Goal: Information Seeking & Learning: Learn about a topic

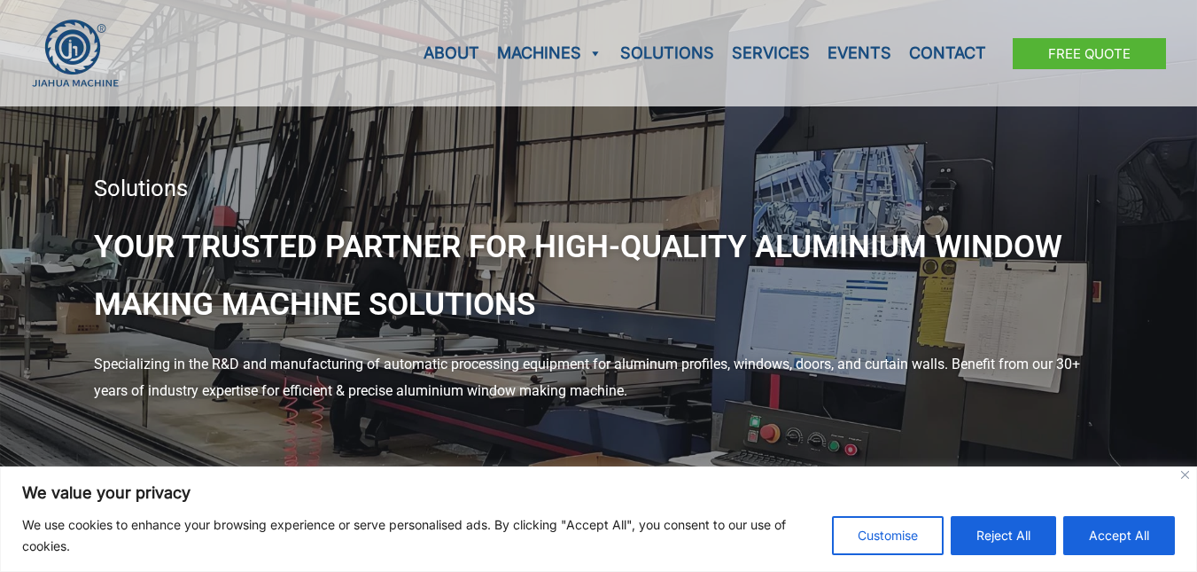
click at [269, 63] on div "About Machines Aluminum Profile Cutting Machine Aluminum Milling and Drilling M…" at bounding box center [598, 53] width 1135 height 106
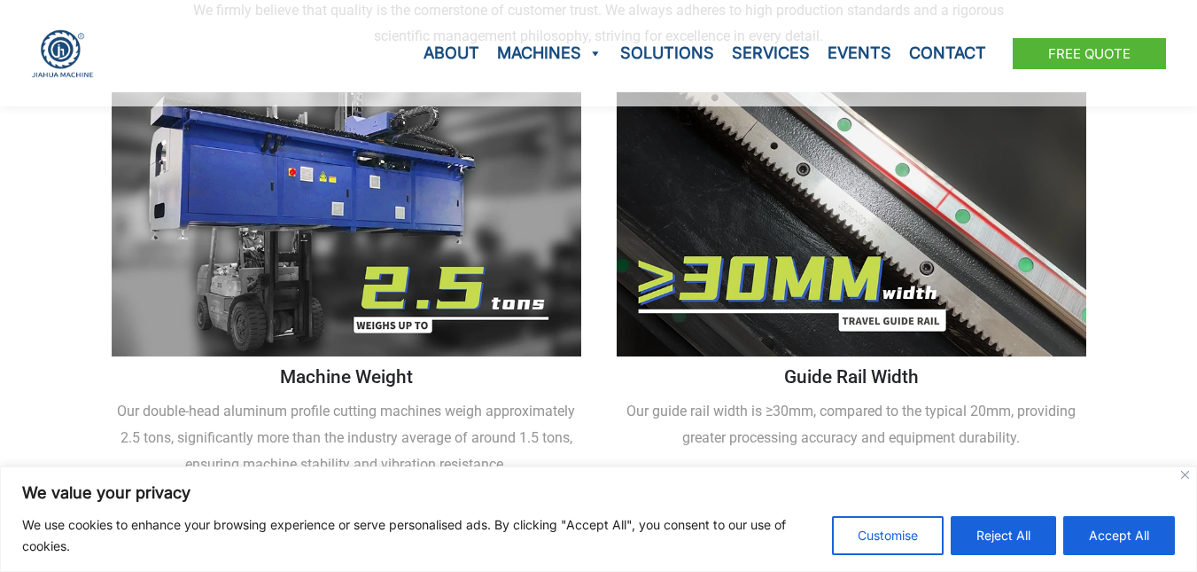
scroll to position [2339, 0]
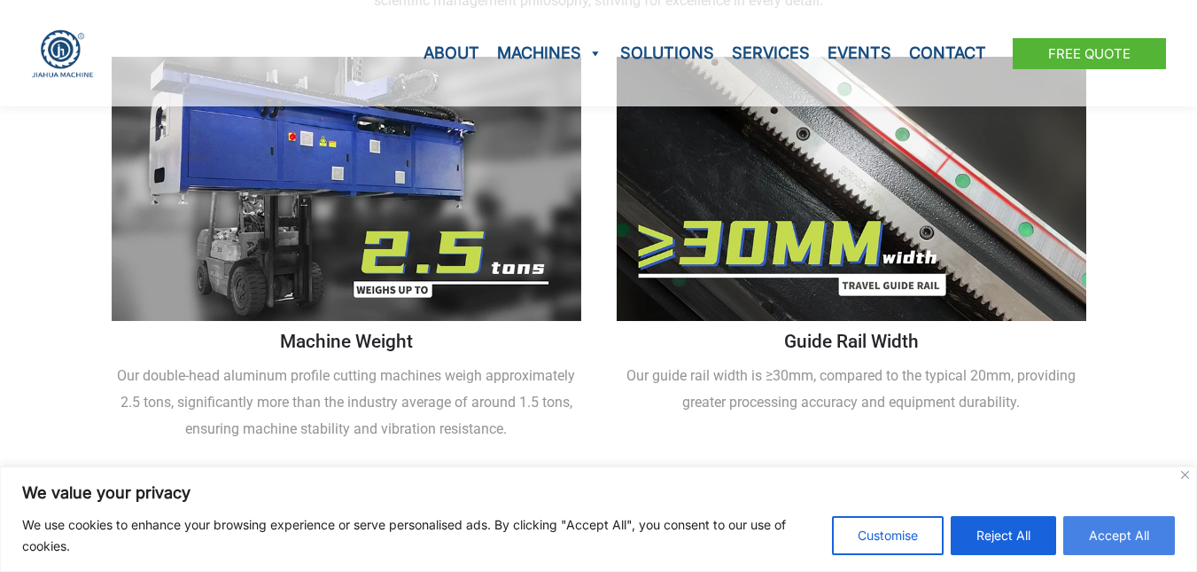
click at [1117, 542] on button "Accept All" at bounding box center [1119, 535] width 112 height 39
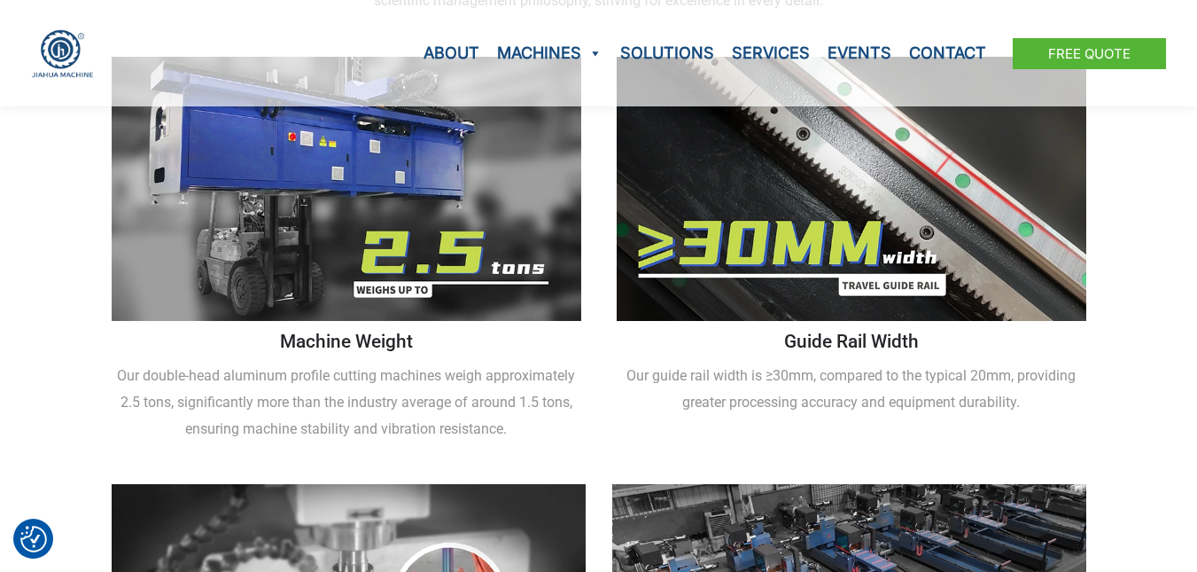
click at [904, 399] on div "Guide Rail Width Our guide rail width is ≥30mm, compared to the typical 20mm, p…" at bounding box center [851, 252] width 487 height 409
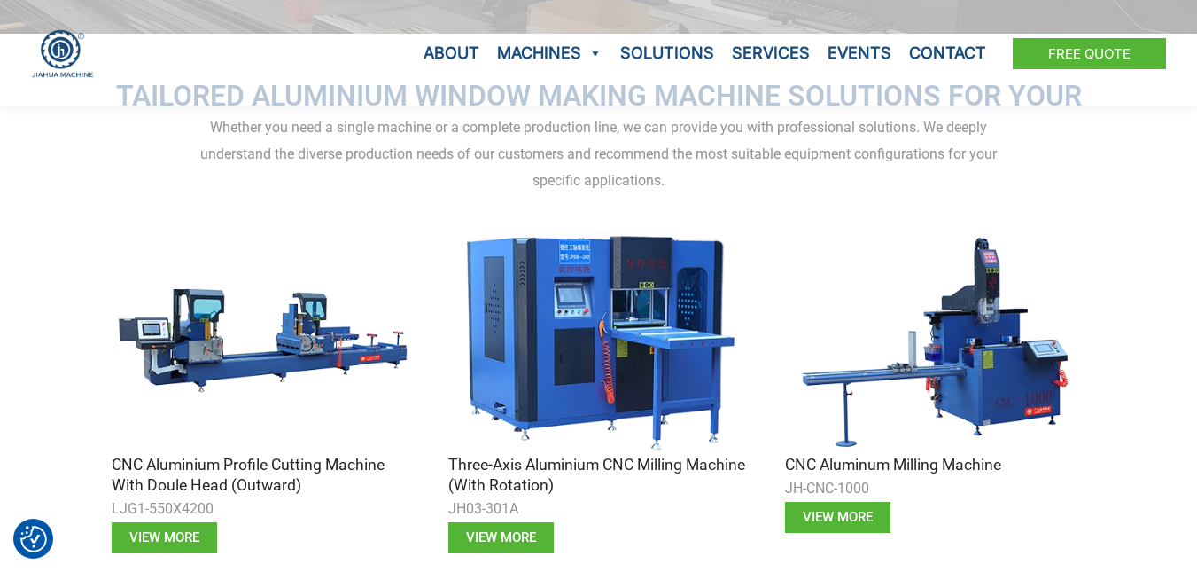
scroll to position [431, 0]
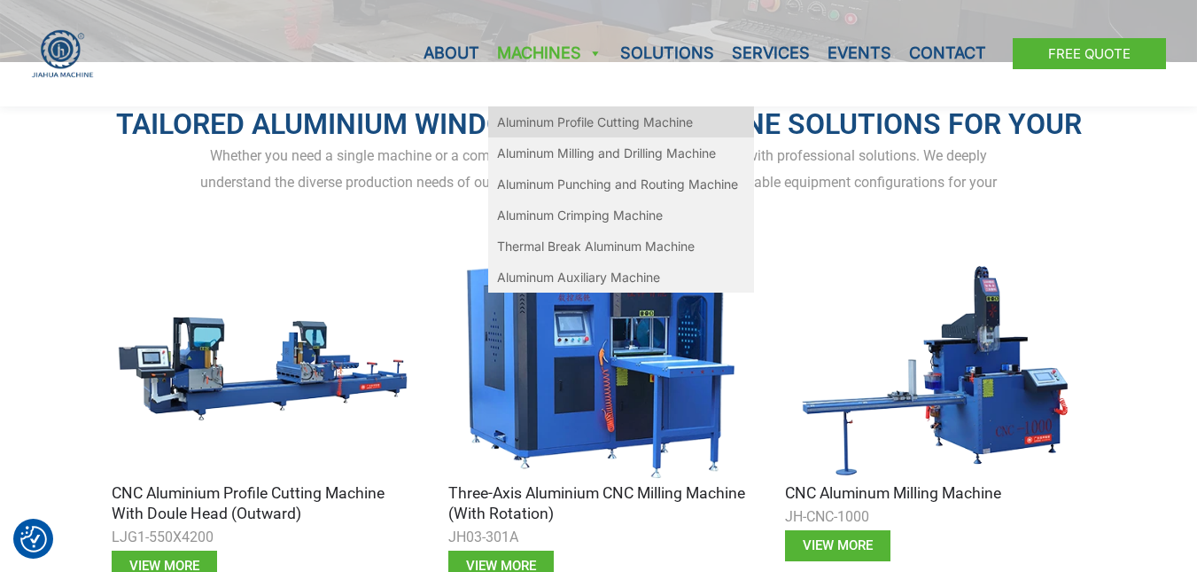
click at [606, 128] on link "Aluminum Profile Cutting Machine" at bounding box center [621, 121] width 266 height 31
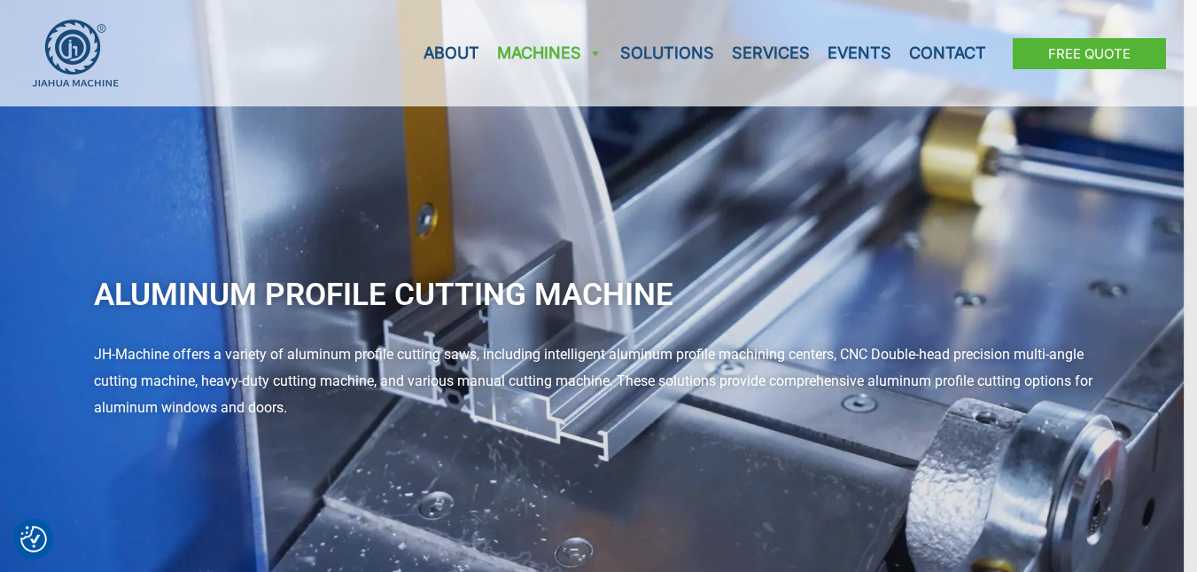
click at [639, 338] on div "Aluminum Profile Cutting Machine JH-Machine offers a variety of aluminum profil…" at bounding box center [598, 298] width 1197 height 597
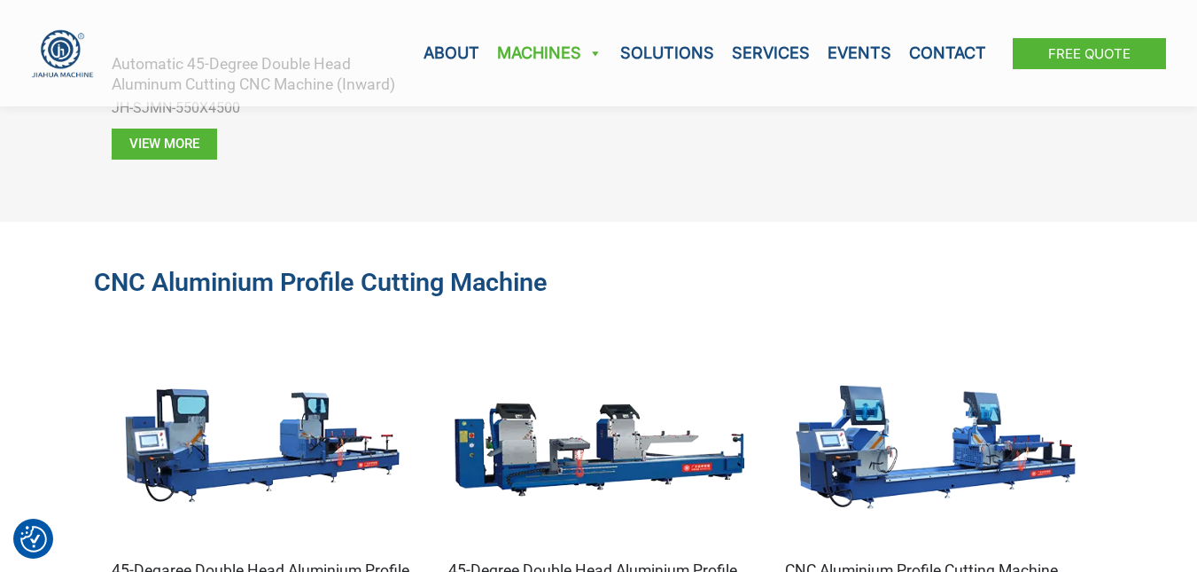
scroll to position [1772, 0]
